Goal: Transaction & Acquisition: Purchase product/service

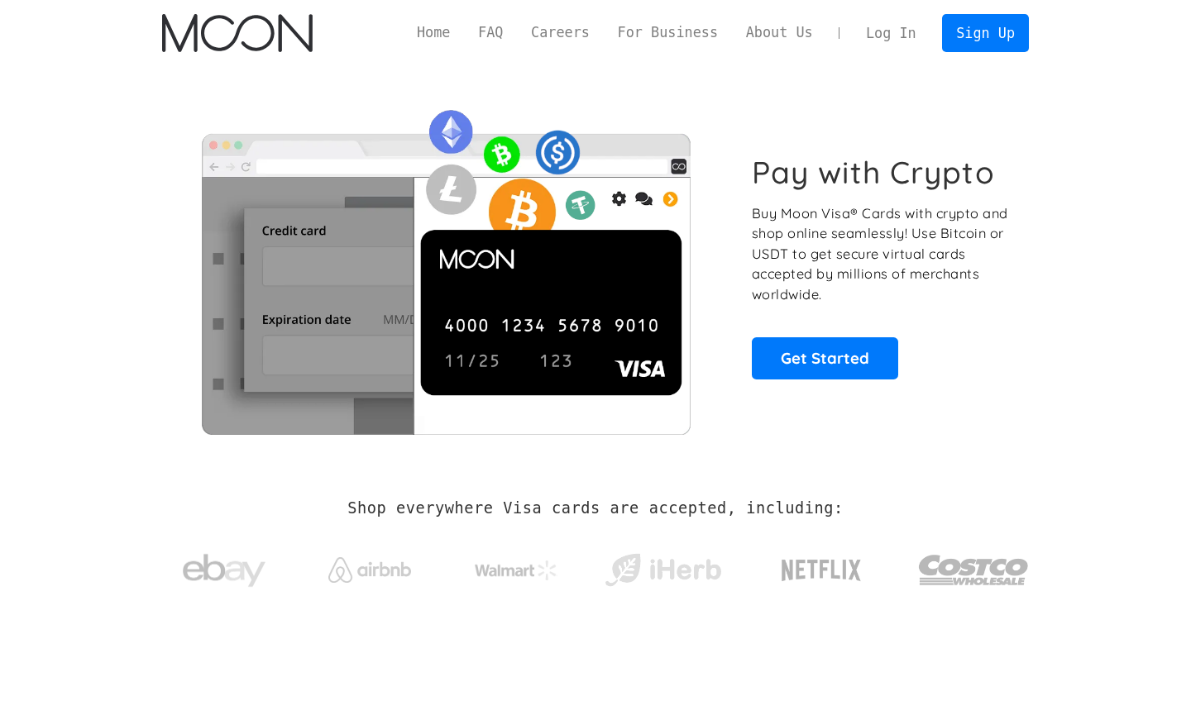
click at [893, 24] on link "Log In" at bounding box center [891, 33] width 78 height 36
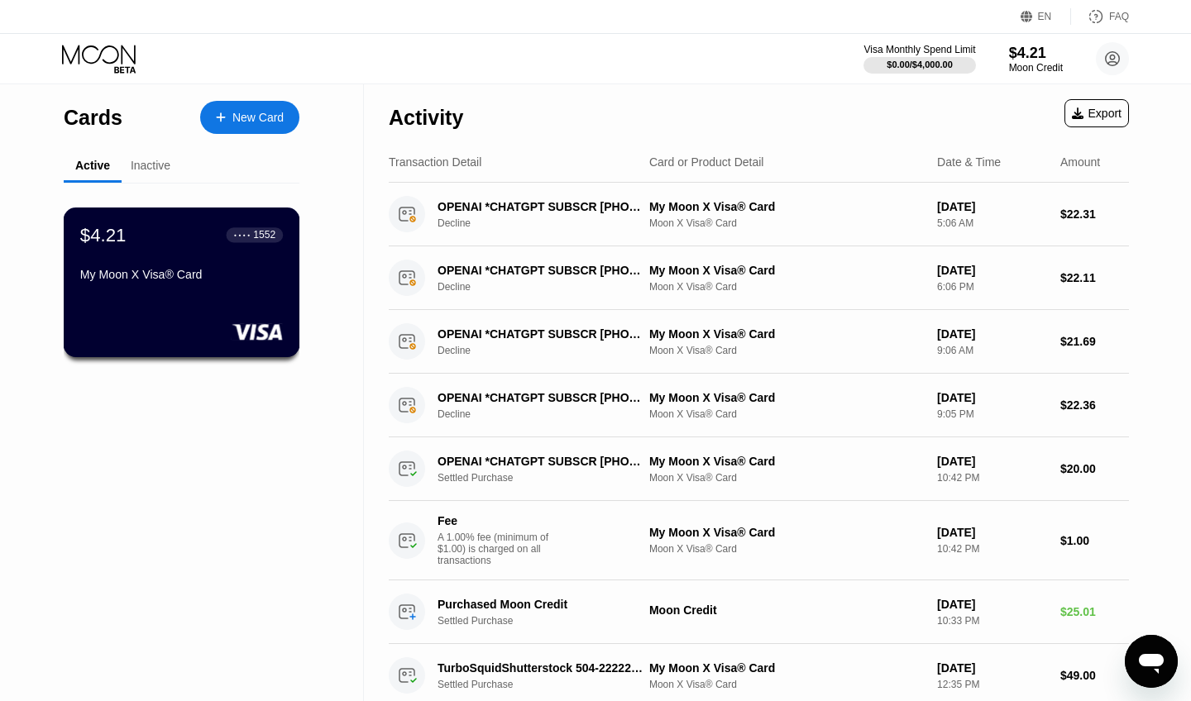
click at [192, 258] on div "$4.21 ● ● ● ● 1552 My Moon X Visa® Card" at bounding box center [181, 256] width 203 height 64
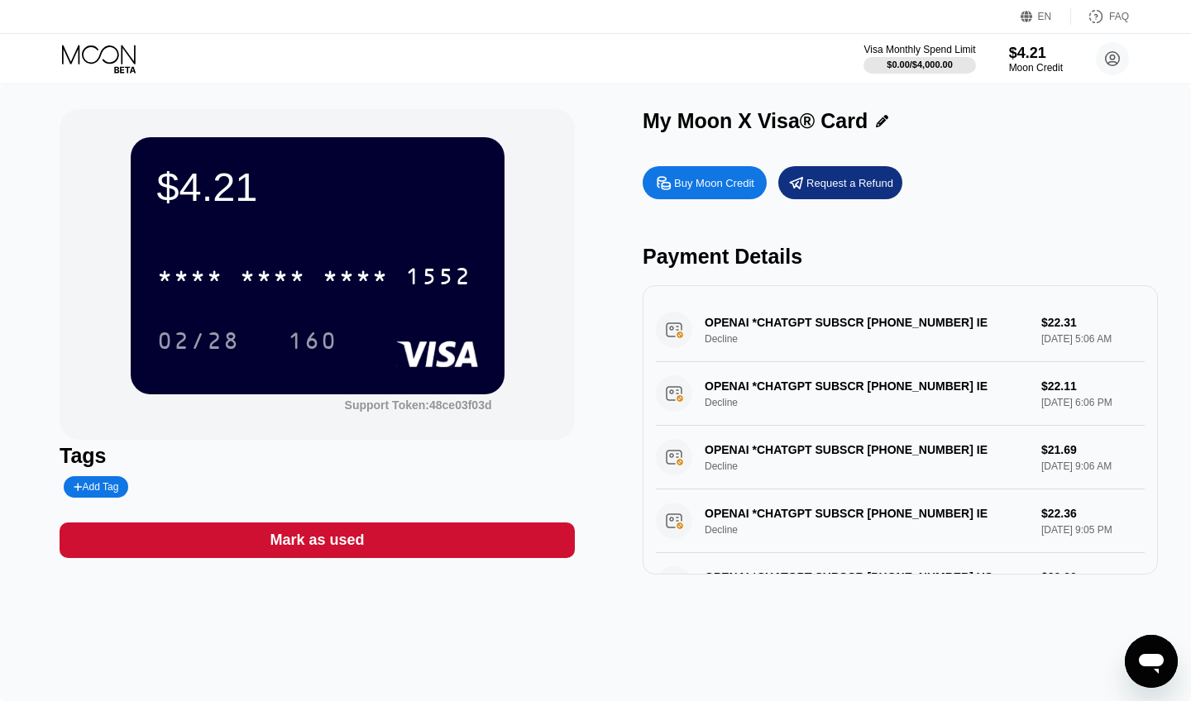
click at [289, 301] on div "* * * * * * * * * * * * 1552 02/28 160" at bounding box center [317, 292] width 321 height 98
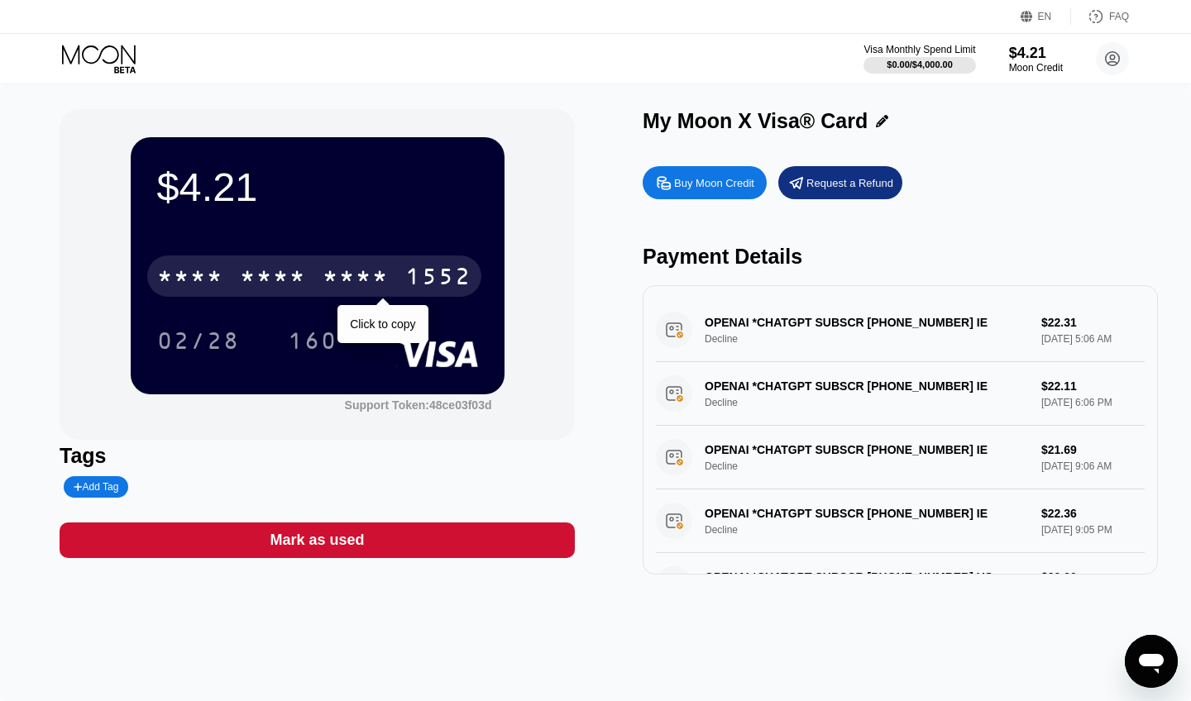
click at [298, 288] on div "* * * *" at bounding box center [273, 278] width 66 height 26
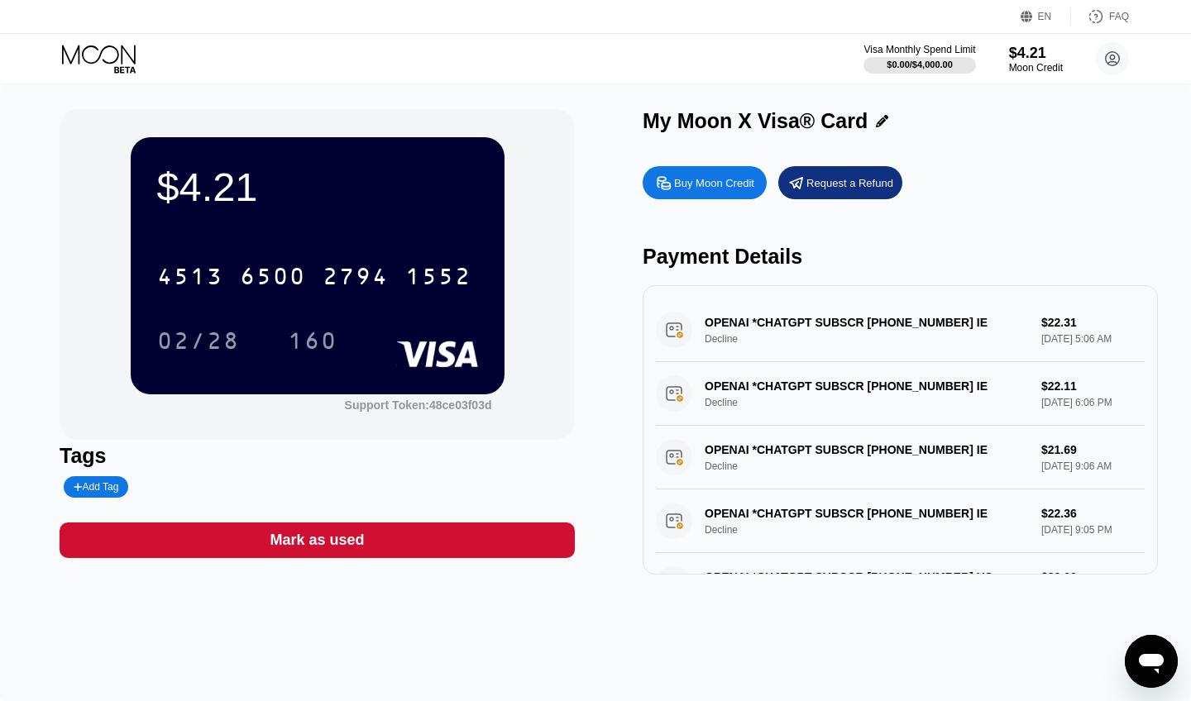
click at [754, 265] on div "Payment Details" at bounding box center [899, 257] width 515 height 24
click at [730, 182] on div "Buy Moon Credit" at bounding box center [714, 183] width 80 height 14
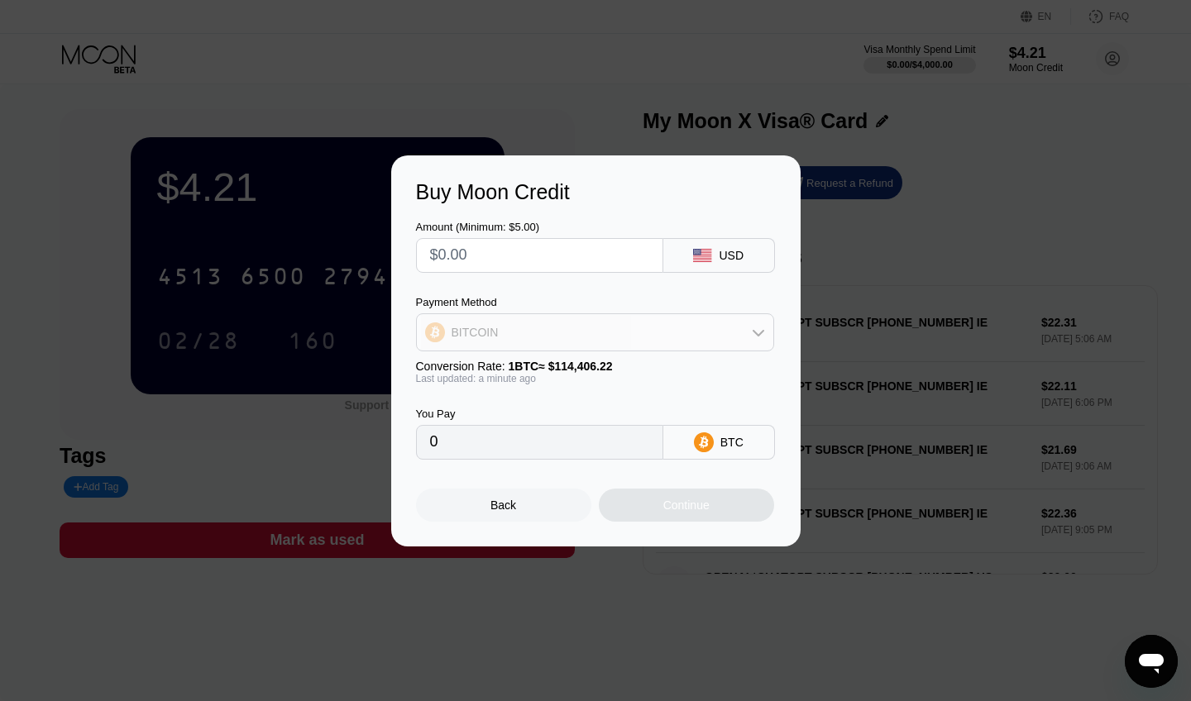
click at [516, 324] on div "BITCOIN" at bounding box center [595, 332] width 356 height 33
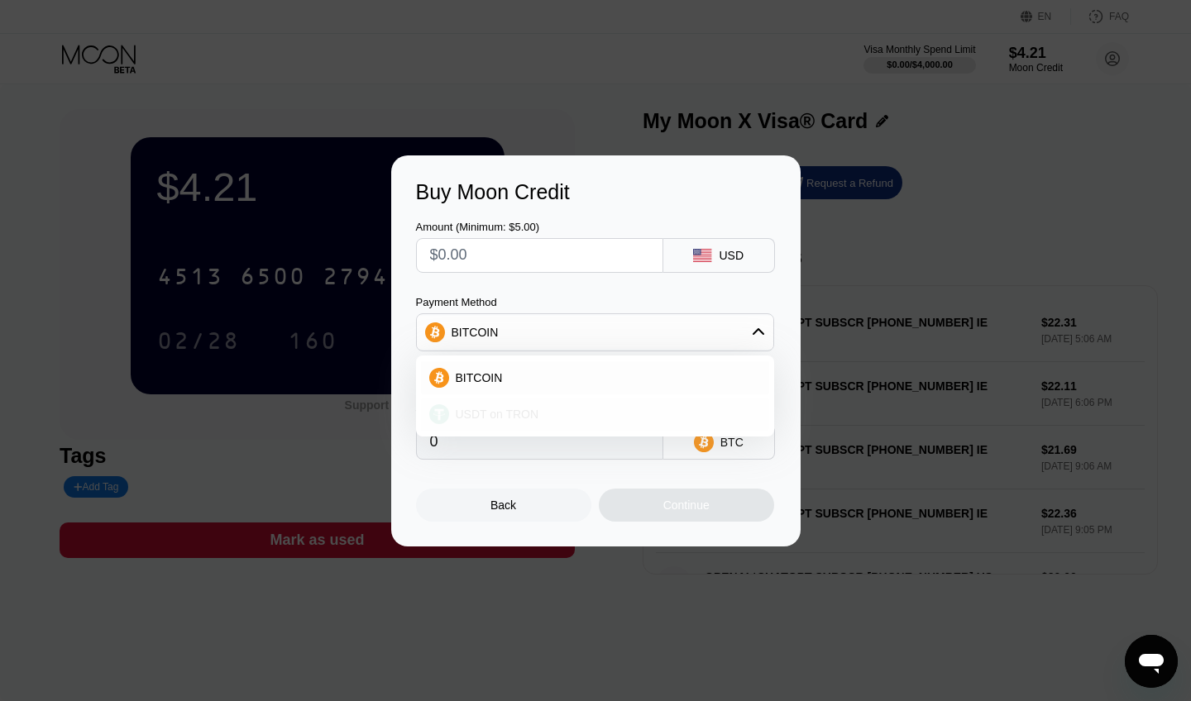
click at [503, 404] on div "USDT on TRON" at bounding box center [595, 414] width 348 height 33
type input "0.00"
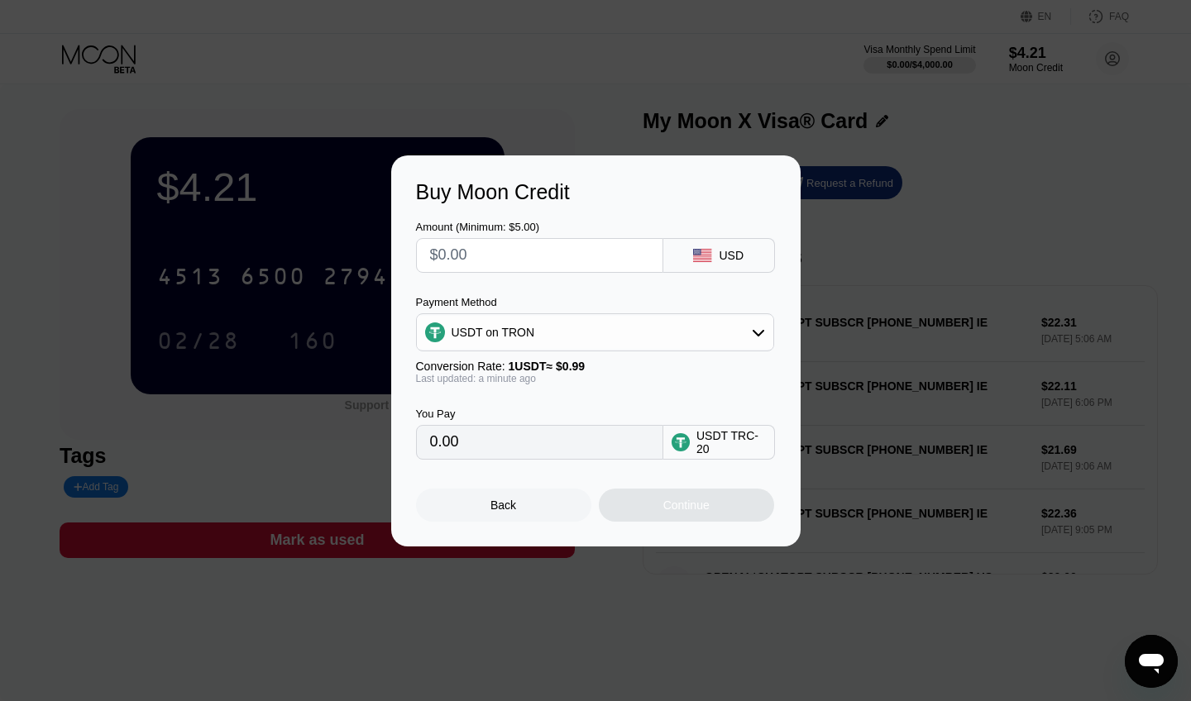
click at [495, 257] on input "text" at bounding box center [539, 255] width 219 height 33
type input "$1"
type input "1.01"
type input "$10"
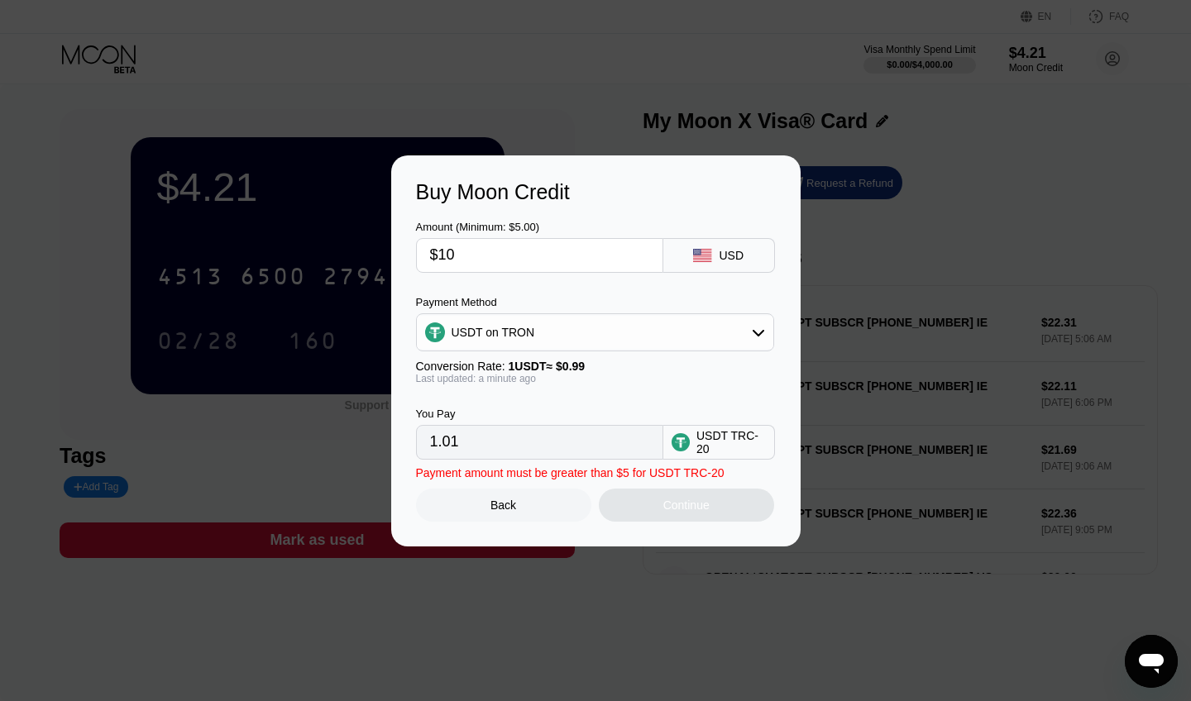
type input "10.10"
type input "$100"
type input "101.01"
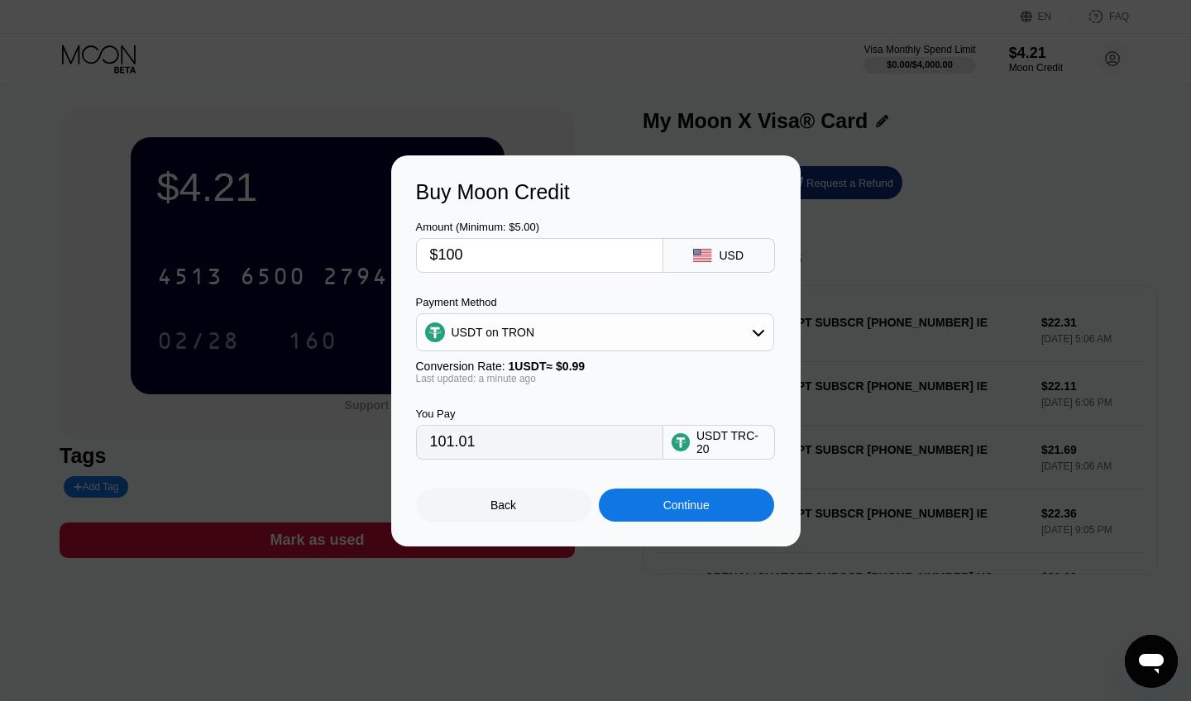
type input "$1000"
type input "1010.10"
type input "$100"
type input "101.01"
type input "$100"
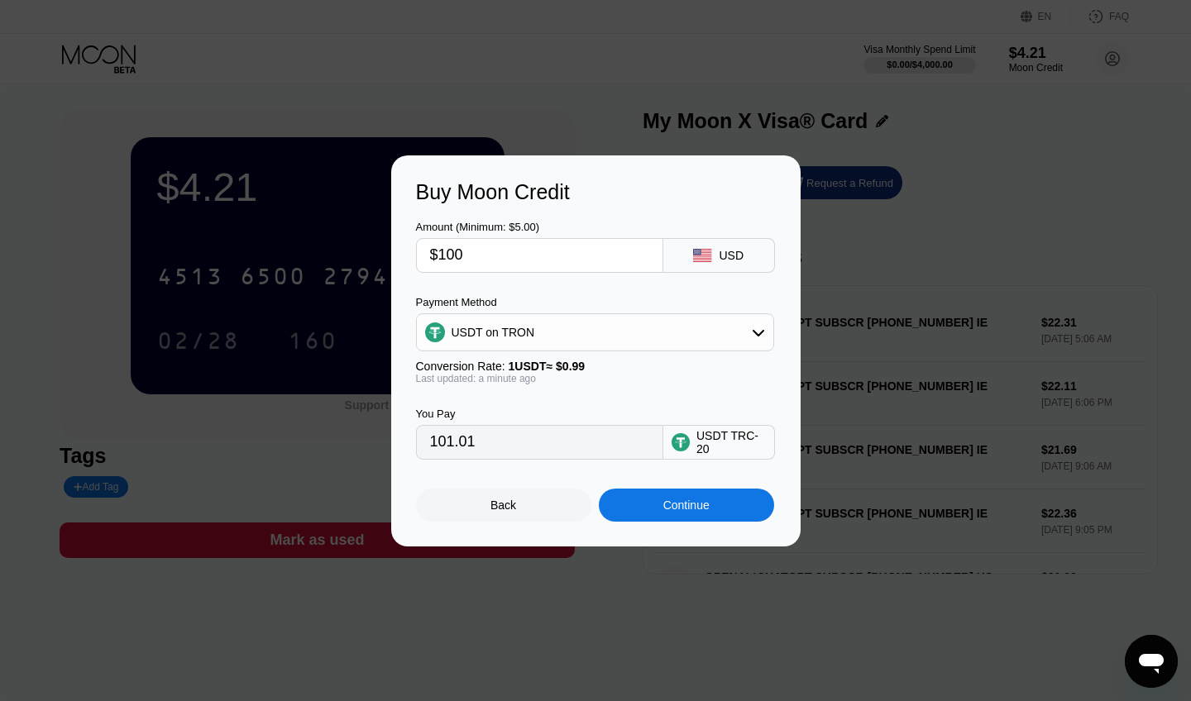
drag, startPoint x: 447, startPoint y: 452, endPoint x: 484, endPoint y: 455, distance: 37.3
click at [474, 455] on input "101.01" at bounding box center [539, 442] width 219 height 33
click at [609, 415] on div "You Pay" at bounding box center [539, 414] width 247 height 12
click at [856, 381] on div "Buy Moon Credit Amount (Minimum: $5.00) $100 USD Payment Method USDT on TRON Co…" at bounding box center [595, 350] width 1191 height 391
